Goal: Task Accomplishment & Management: Complete application form

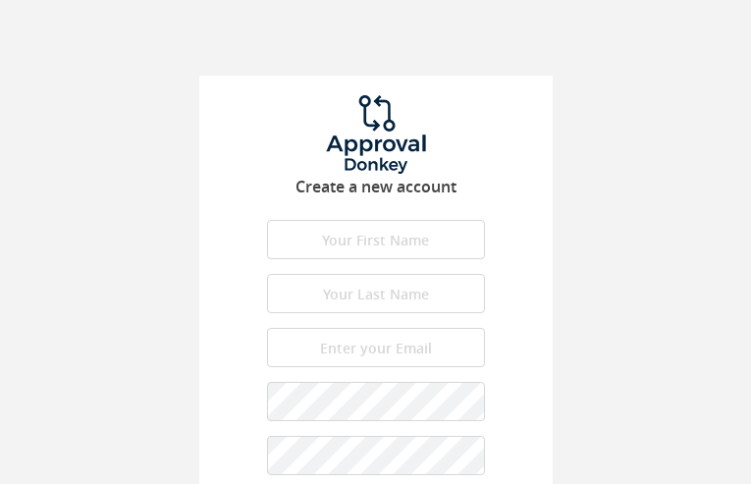
type input "uogJWDYo"
type input "CjqLCzkwHbykMXAB"
type input "[EMAIL_ADDRESS][DOMAIN_NAME]"
type input "bfCGbdYzSpY"
type input "eILYcpLZks"
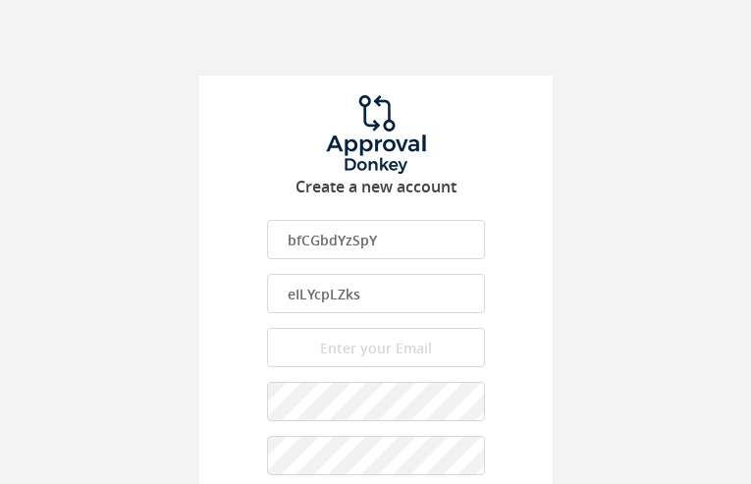
type input "[EMAIL_ADDRESS][DOMAIN_NAME]"
